Goal: Information Seeking & Learning: Find specific fact

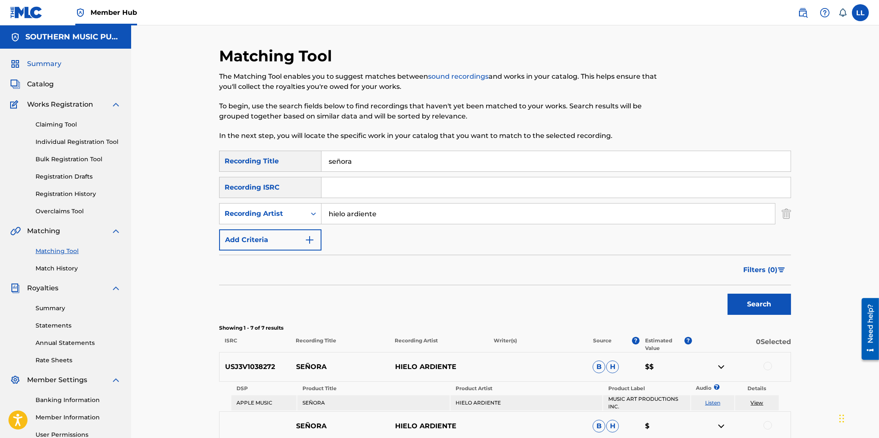
click at [43, 65] on span "Summary" at bounding box center [44, 64] width 34 height 10
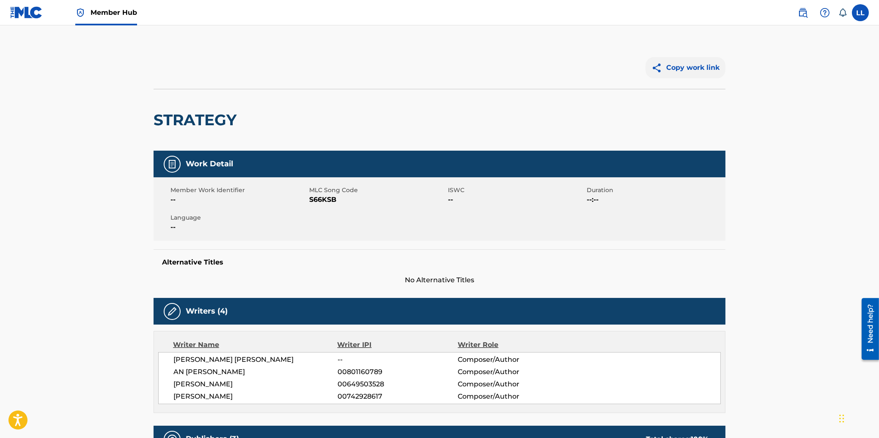
click at [700, 67] on button "Copy work link" at bounding box center [686, 67] width 80 height 21
click at [321, 197] on span "S66KSB" at bounding box center [377, 200] width 137 height 10
copy span "S66KSB"
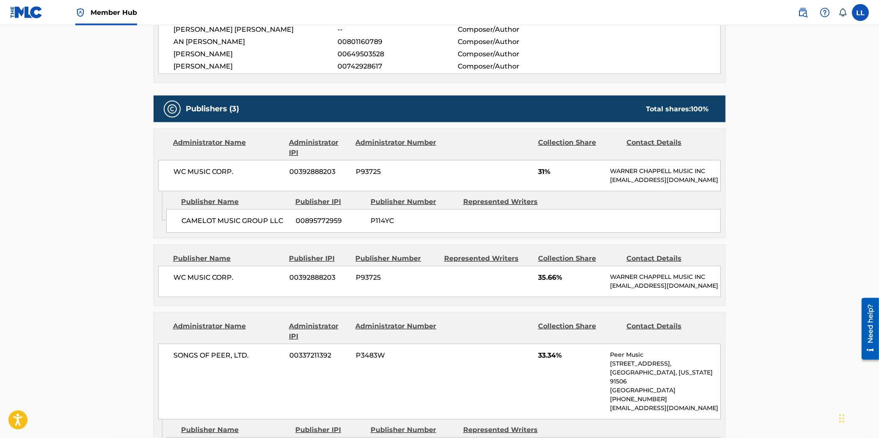
scroll to position [310, 0]
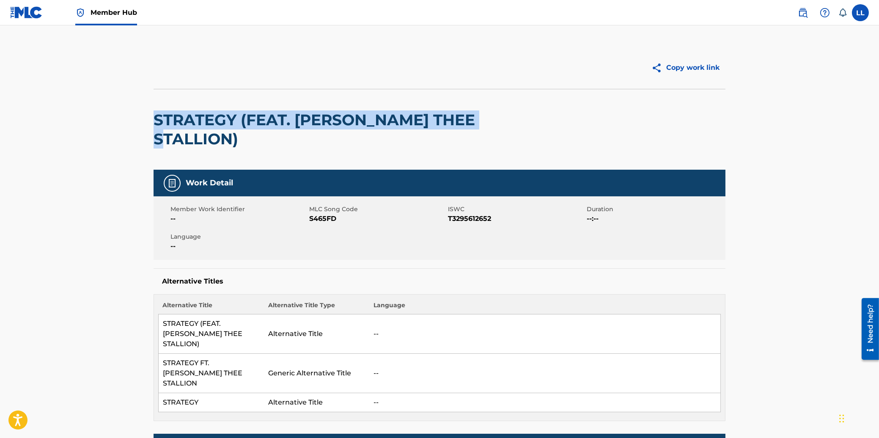
drag, startPoint x: 153, startPoint y: 116, endPoint x: 496, endPoint y: 120, distance: 343.6
copy h2 "STRATEGY (FEAT. [PERSON_NAME] THEE STALLION)"
click at [245, 232] on span "Language" at bounding box center [239, 236] width 137 height 9
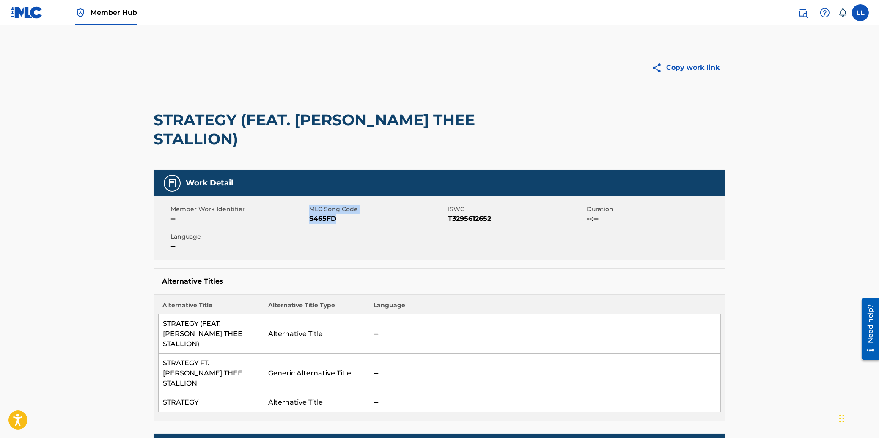
drag, startPoint x: 311, startPoint y: 189, endPoint x: 338, endPoint y: 199, distance: 28.8
click at [338, 205] on div "MLC Song Code S465FD" at bounding box center [378, 214] width 139 height 19
copy div "MLC Song Code S465FD"
click at [689, 69] on button "Copy work link" at bounding box center [686, 67] width 80 height 21
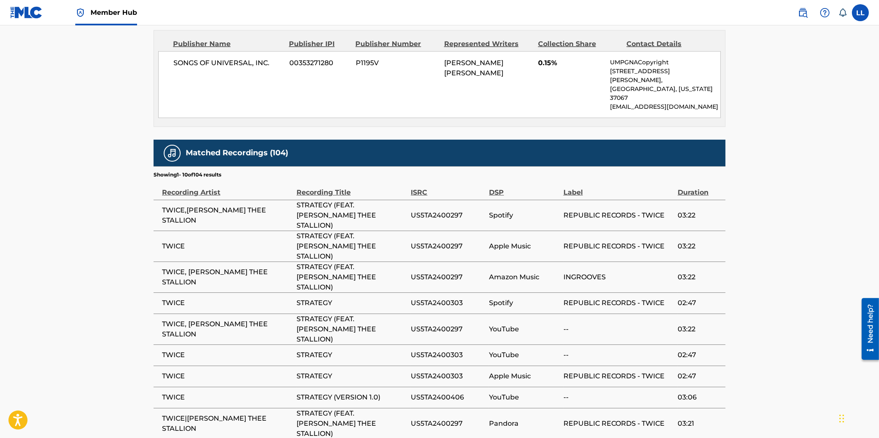
scroll to position [1225, 0]
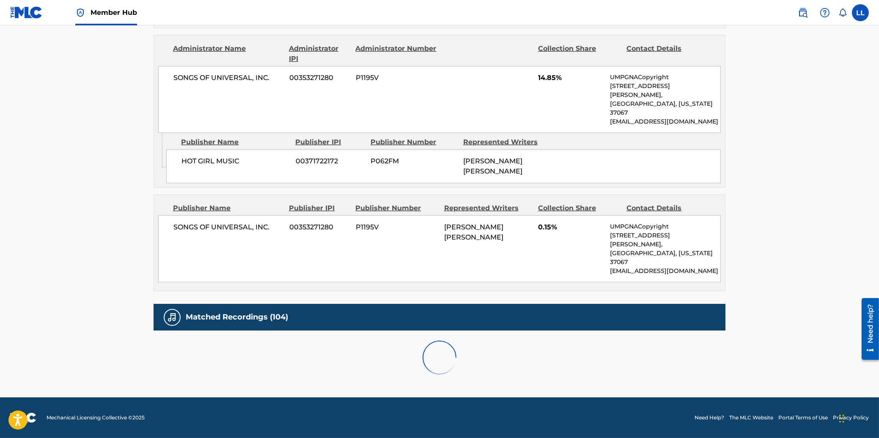
scroll to position [1004, 0]
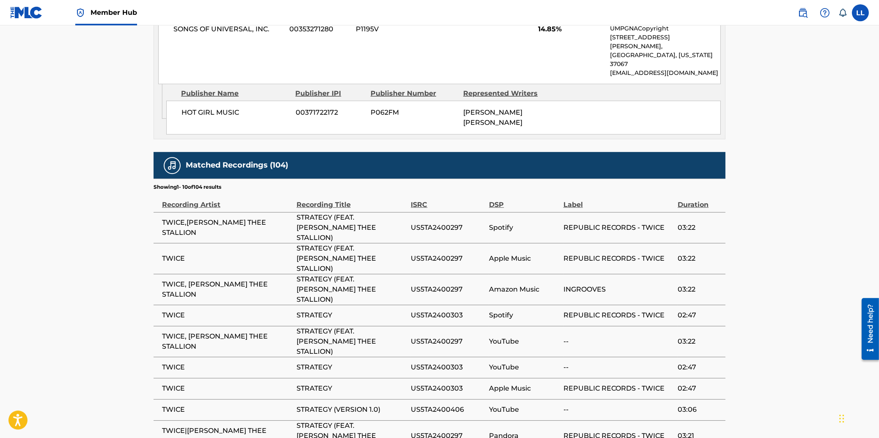
scroll to position [1225, 0]
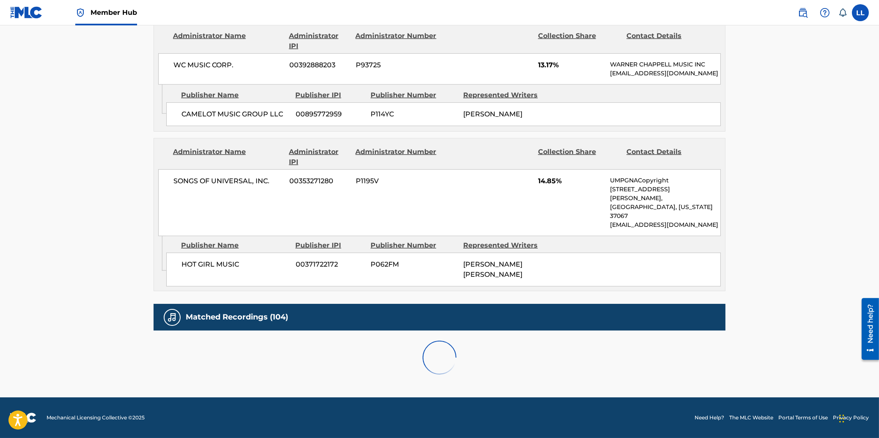
scroll to position [1004, 0]
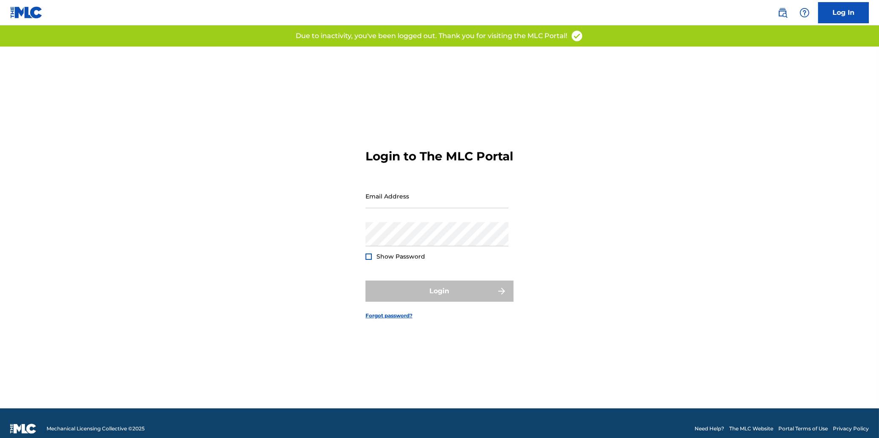
type input "[EMAIL_ADDRESS][DOMAIN_NAME]"
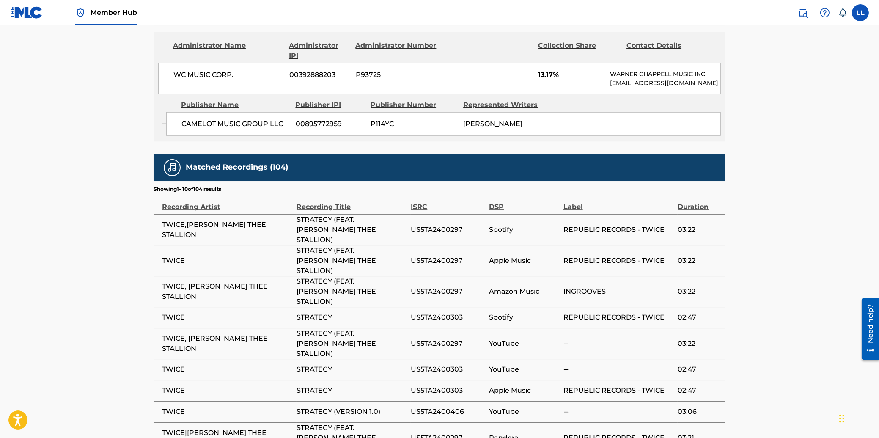
scroll to position [1225, 0]
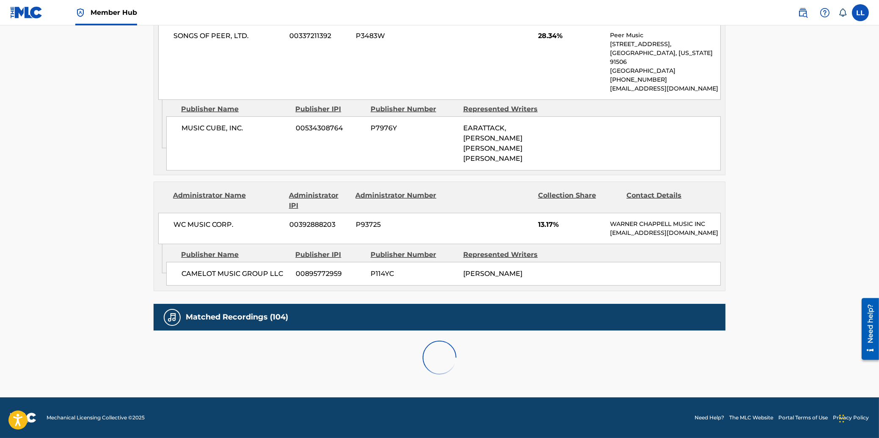
scroll to position [1004, 0]
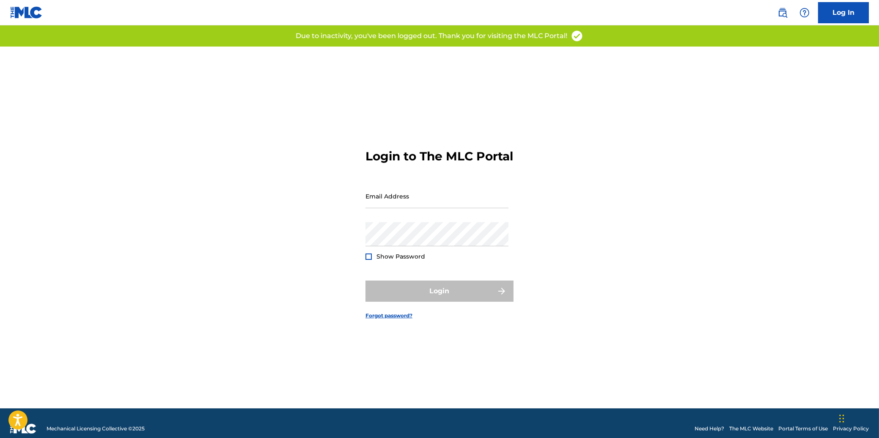
type input "[EMAIL_ADDRESS][DOMAIN_NAME]"
